Goal: Task Accomplishment & Management: Use online tool/utility

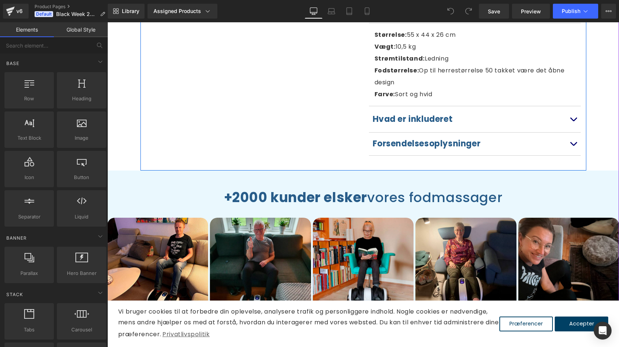
scroll to position [472, 0]
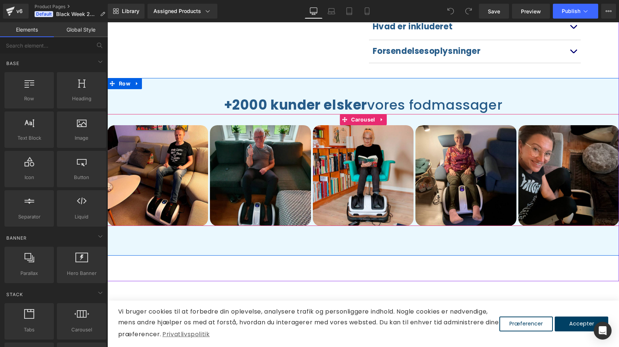
click at [413, 119] on div "Image Image Image Image Image Image Image Image ‹ › [GEOGRAPHIC_DATA]" at bounding box center [363, 170] width 512 height 112
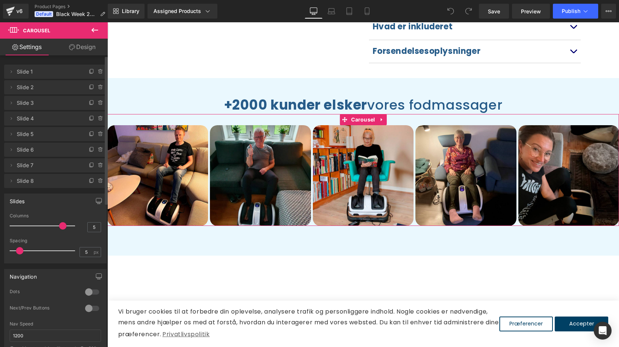
scroll to position [119, 0]
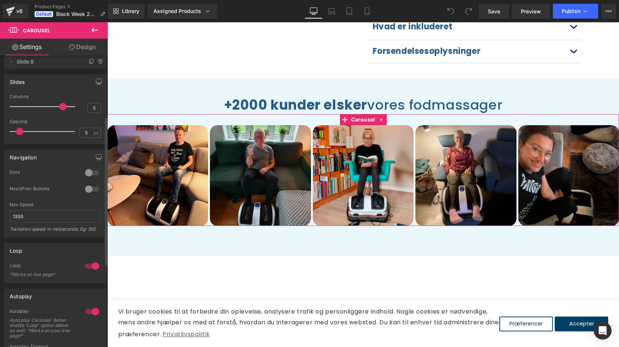
click at [86, 187] on div at bounding box center [92, 189] width 18 height 12
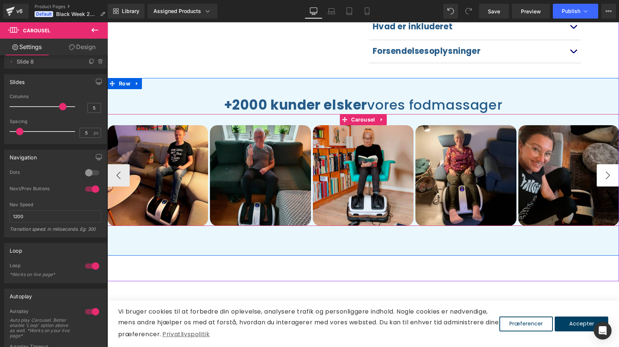
click at [599, 175] on button "›" at bounding box center [608, 175] width 22 height 22
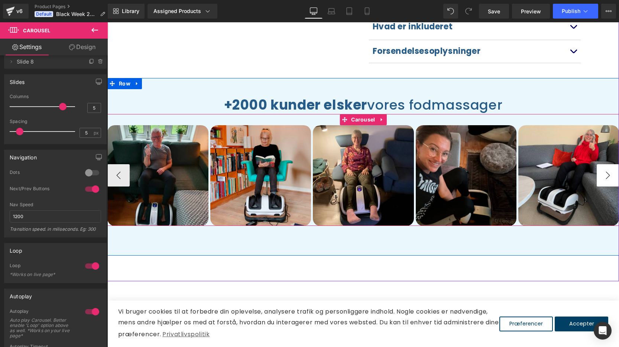
click at [599, 175] on button "›" at bounding box center [608, 175] width 22 height 22
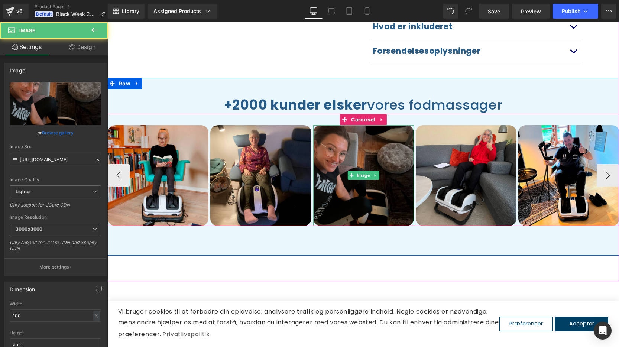
click at [386, 175] on img at bounding box center [363, 175] width 101 height 101
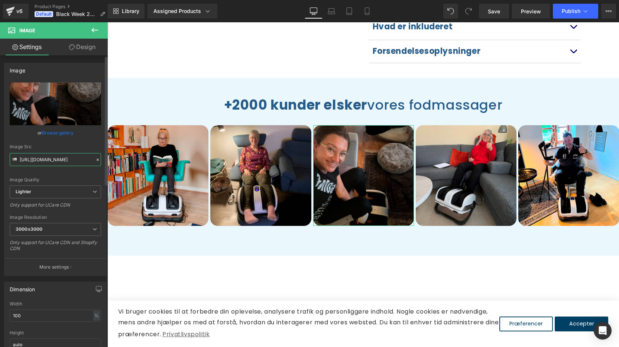
click at [57, 159] on input "[URL][DOMAIN_NAME]" at bounding box center [55, 159] width 91 height 13
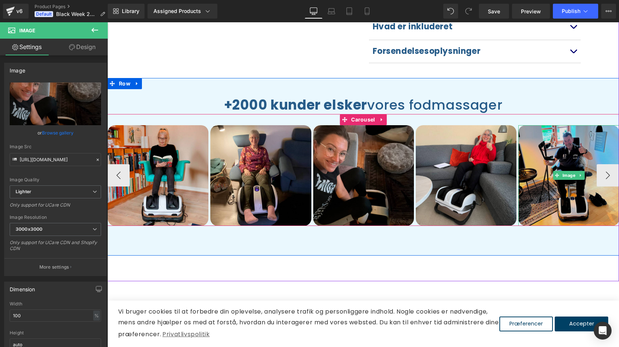
click at [548, 147] on img at bounding box center [569, 175] width 101 height 101
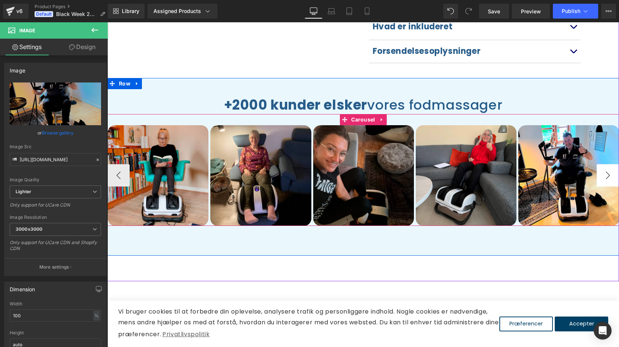
click at [597, 175] on button "›" at bounding box center [608, 175] width 22 height 22
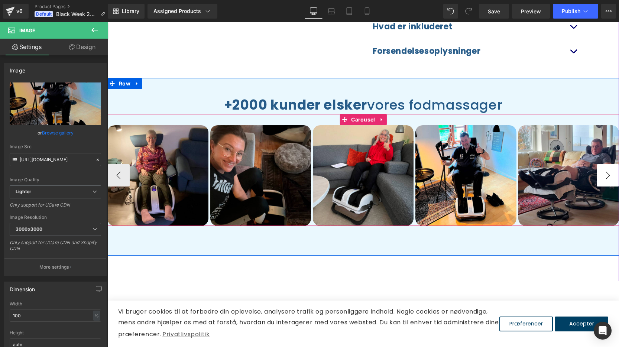
click at [597, 175] on button "›" at bounding box center [608, 175] width 22 height 22
